Goal: Navigation & Orientation: Find specific page/section

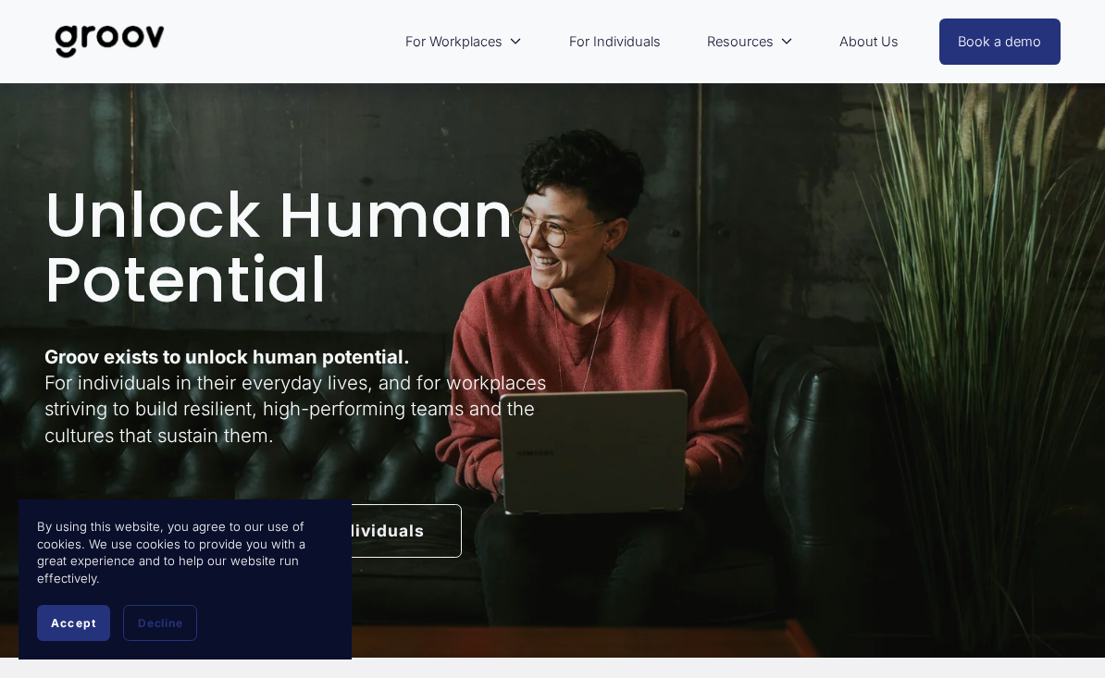
click at [883, 31] on link "About Us" at bounding box center [869, 41] width 78 height 43
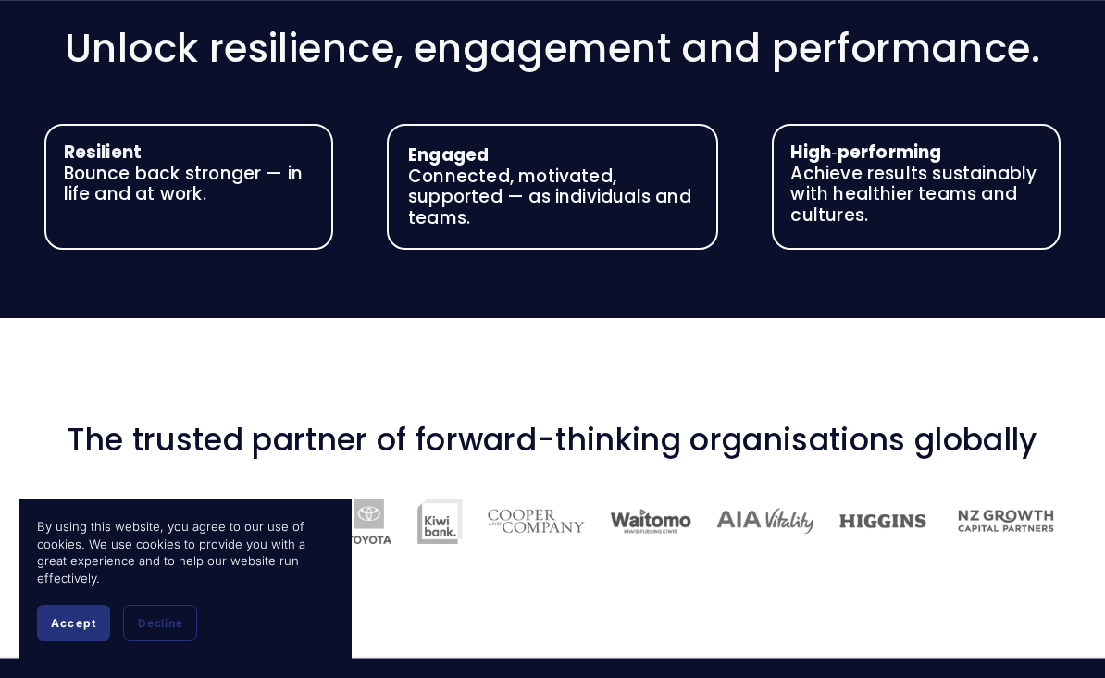
scroll to position [1722, 0]
